Goal: Find specific page/section: Locate a particular part of the current website

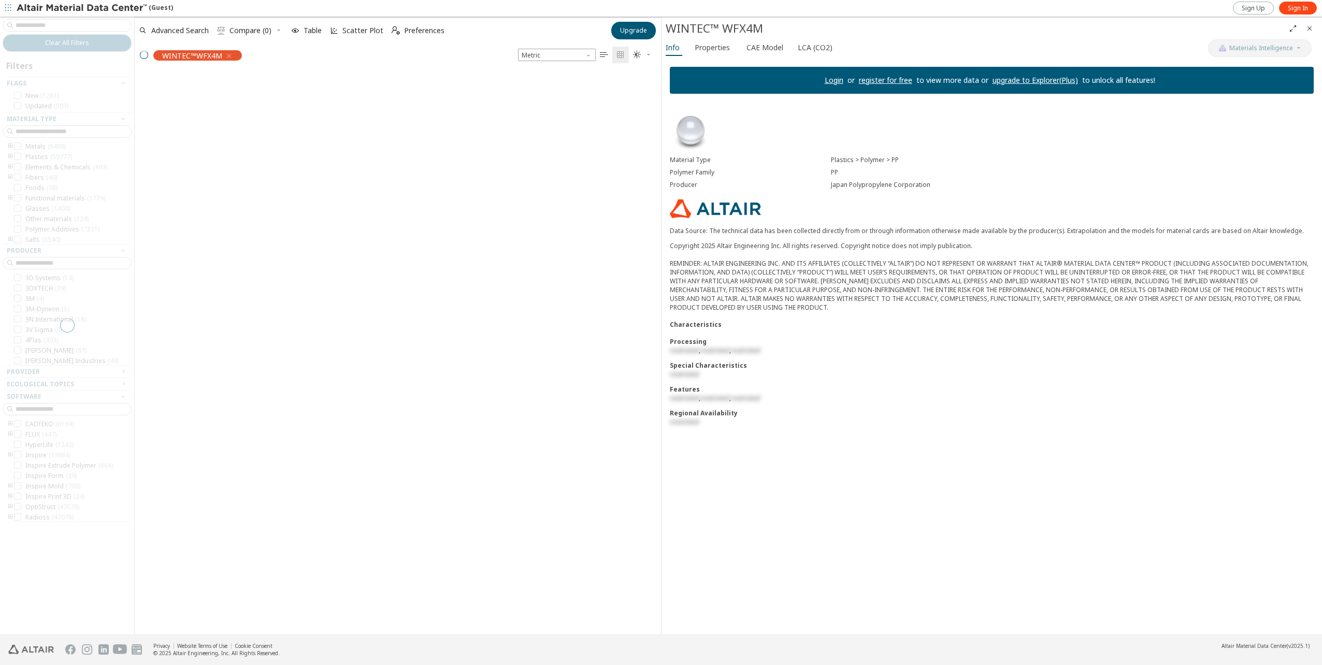
scroll to position [560, 518]
